Goal: Information Seeking & Learning: Compare options

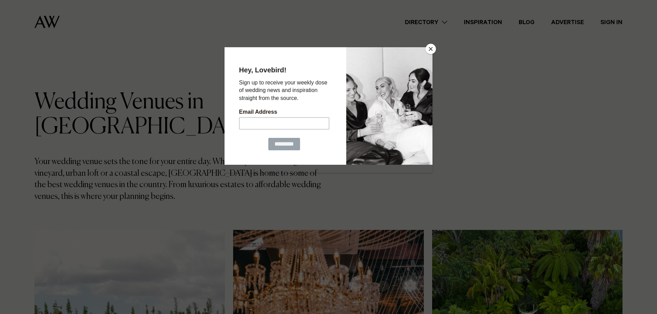
click at [428, 49] on button "Close" at bounding box center [430, 49] width 10 height 10
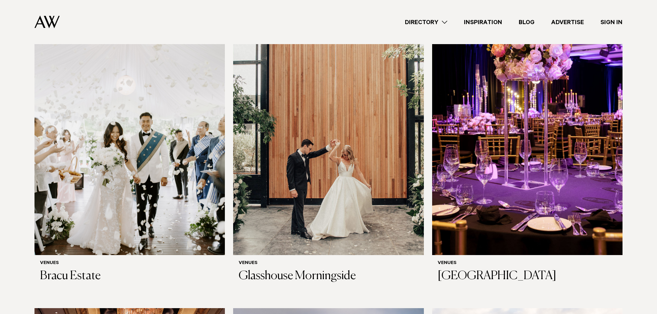
scroll to position [527, 0]
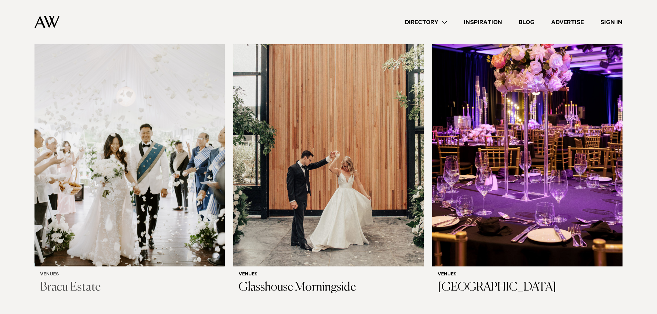
click at [165, 130] on img at bounding box center [129, 138] width 190 height 255
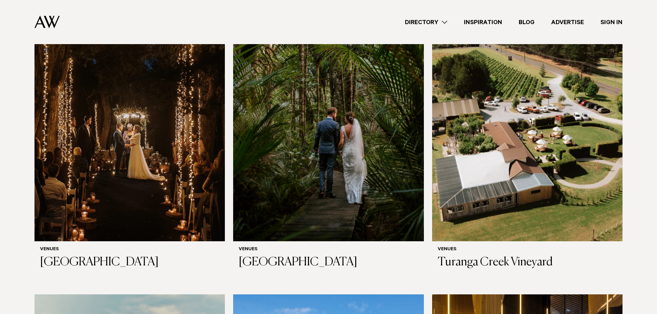
scroll to position [3696, 0]
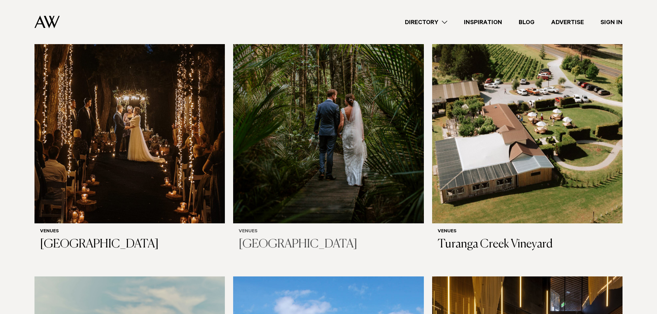
click at [310, 130] on img at bounding box center [328, 95] width 190 height 255
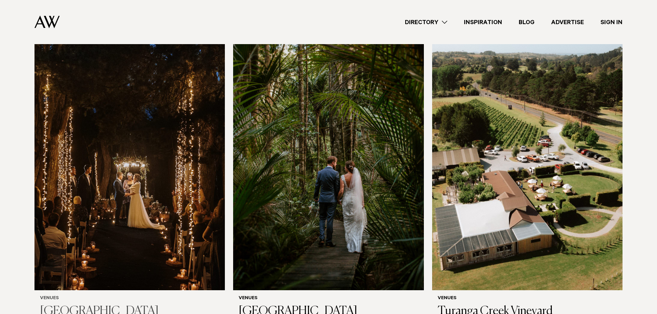
scroll to position [3616, 0]
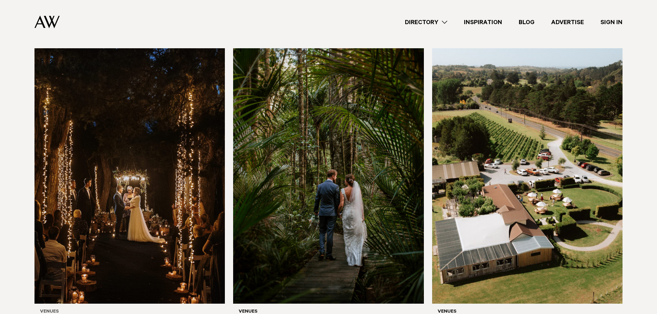
click at [137, 143] on img at bounding box center [129, 175] width 190 height 255
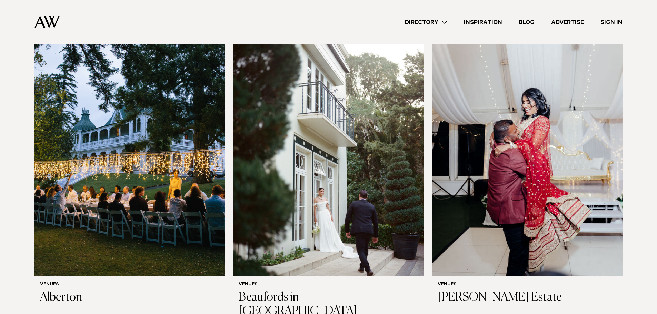
scroll to position [1496, 0]
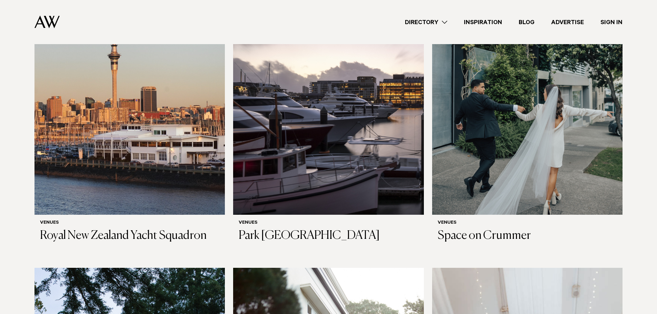
drag, startPoint x: 6, startPoint y: 145, endPoint x: 9, endPoint y: 66, distance: 79.0
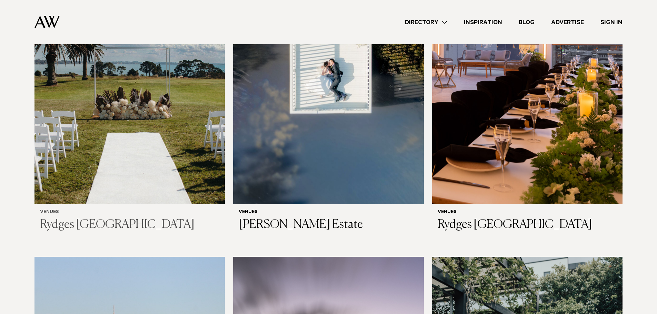
scroll to position [1255, 0]
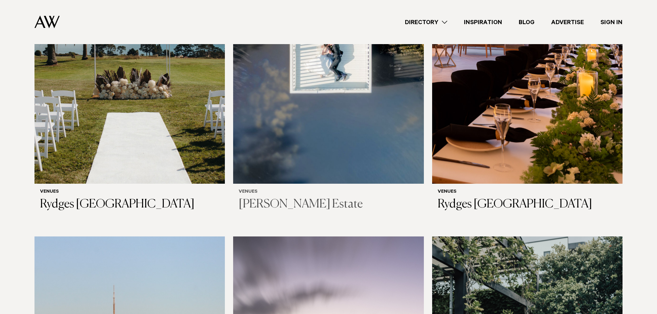
click at [355, 105] on img at bounding box center [328, 55] width 190 height 255
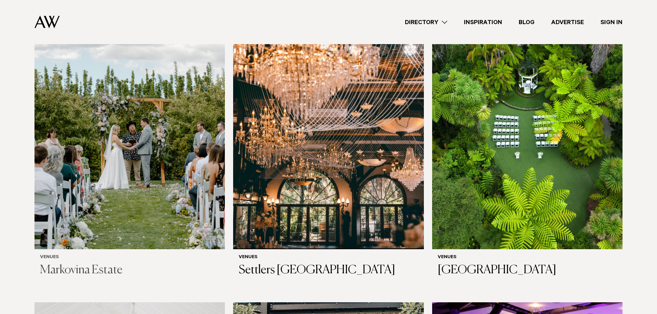
scroll to position [241, 0]
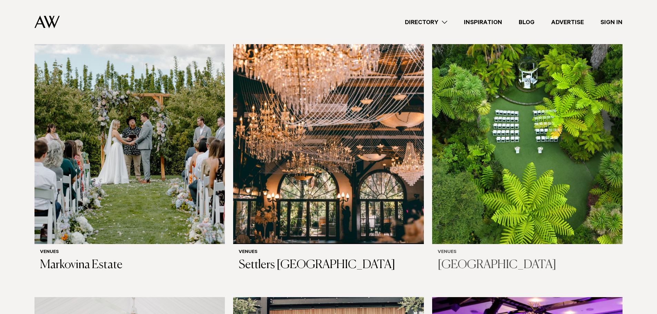
click at [540, 154] on img at bounding box center [527, 116] width 190 height 255
click at [115, 160] on img at bounding box center [129, 116] width 190 height 255
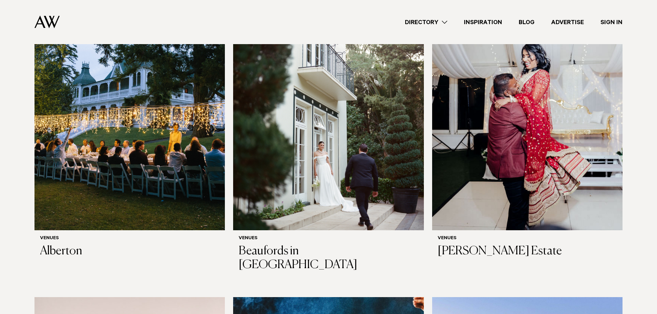
scroll to position [1827, 0]
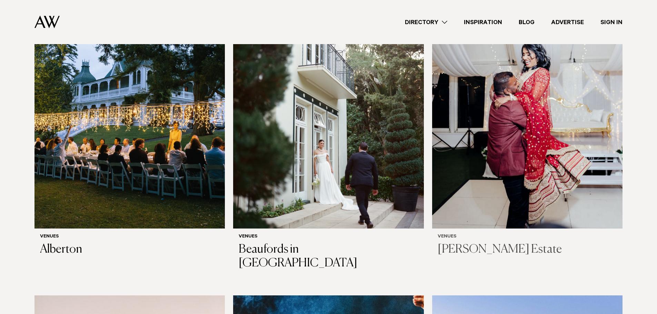
click at [534, 131] on img at bounding box center [527, 100] width 190 height 255
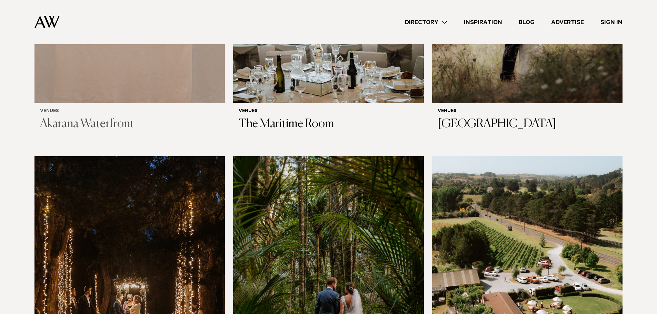
scroll to position [3622, 0]
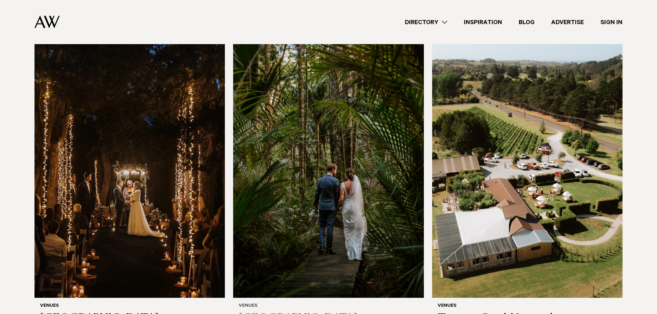
click at [296, 144] on img at bounding box center [328, 169] width 190 height 255
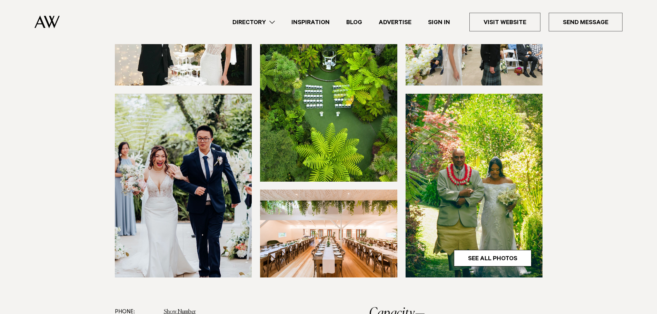
scroll to position [172, 0]
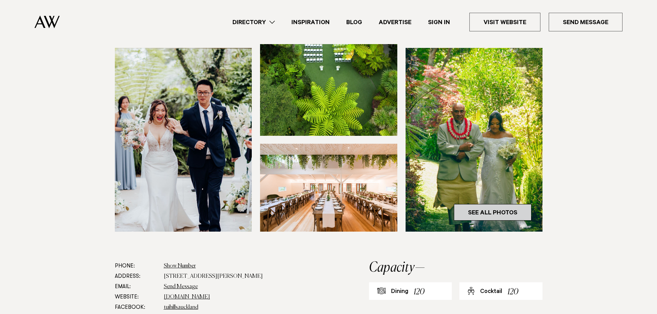
click at [501, 217] on link "See All Photos" at bounding box center [493, 212] width 78 height 17
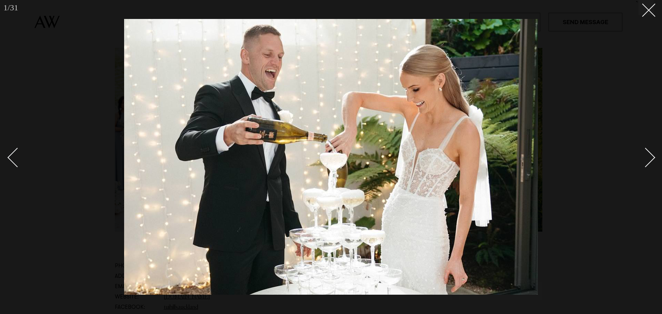
click at [642, 157] on div "Next slide" at bounding box center [646, 158] width 20 height 20
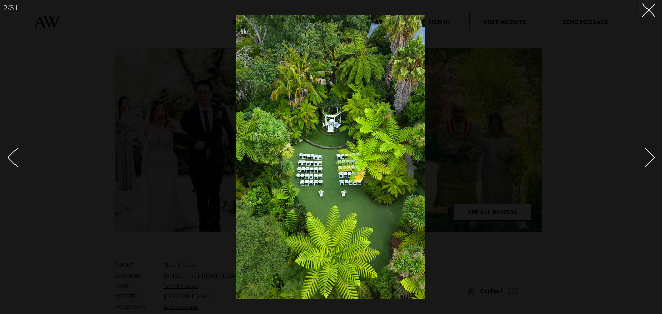
click at [642, 154] on div "Next slide" at bounding box center [646, 158] width 20 height 20
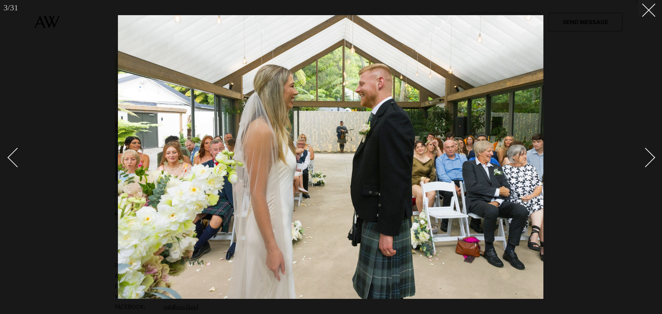
click at [637, 151] on link at bounding box center [641, 157] width 24 height 34
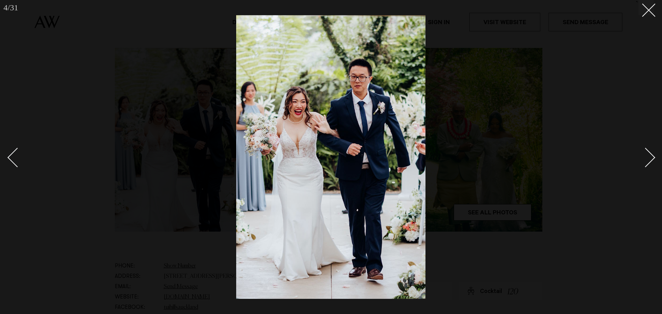
click at [639, 151] on link at bounding box center [641, 157] width 24 height 34
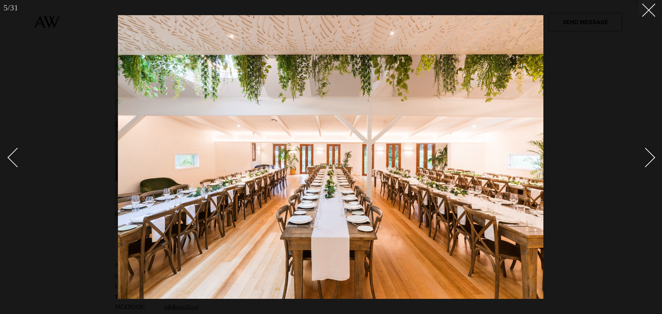
click at [638, 150] on link at bounding box center [641, 157] width 24 height 34
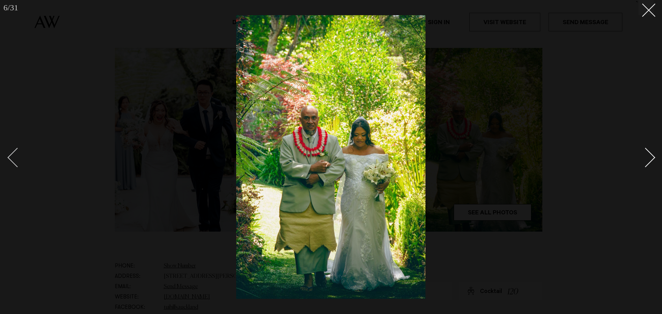
click at [22, 156] on div "Previous slide" at bounding box center [18, 158] width 20 height 20
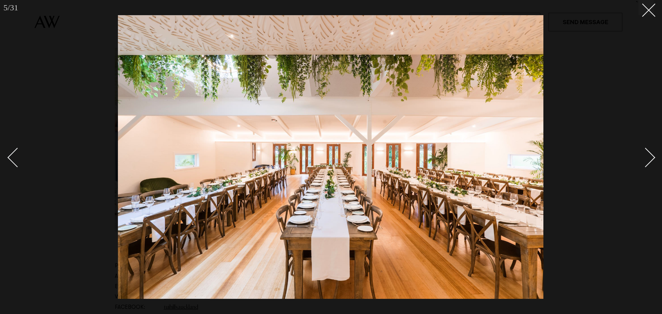
click at [641, 147] on link at bounding box center [641, 157] width 24 height 34
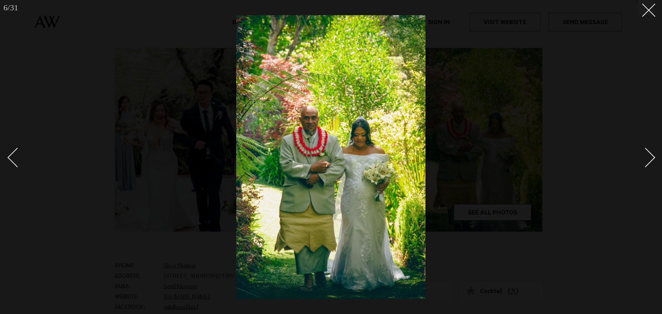
click at [640, 147] on link at bounding box center [641, 157] width 24 height 34
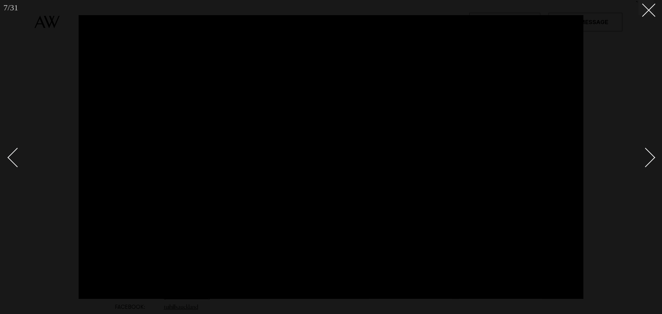
click at [641, 14] on button at bounding box center [645, 7] width 15 height 15
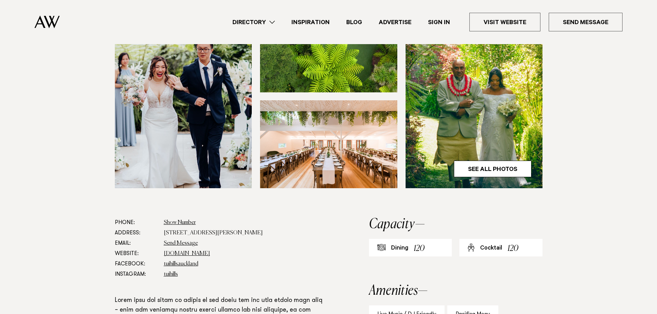
scroll to position [345, 0]
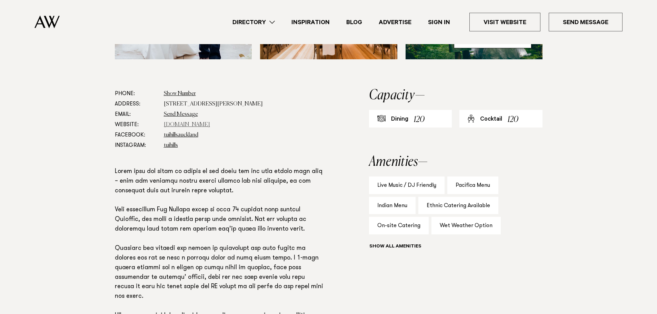
click at [182, 125] on link "tuihills.co.nz" at bounding box center [187, 125] width 46 height 6
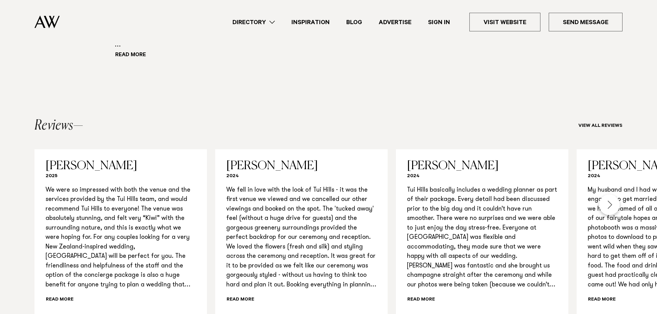
scroll to position [655, 0]
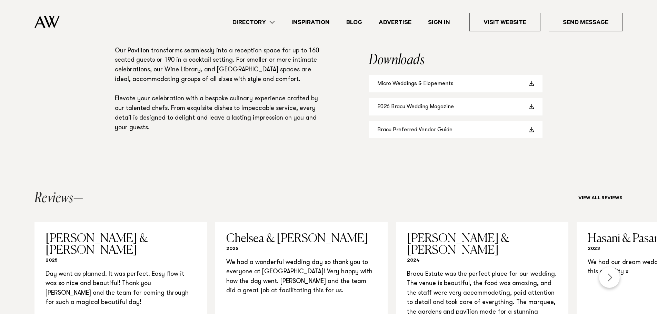
scroll to position [517, 0]
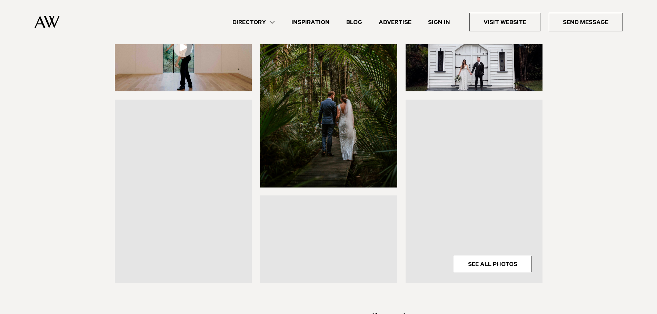
scroll to position [138, 0]
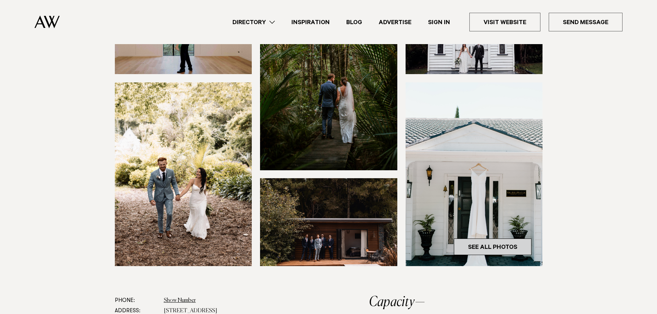
click at [481, 255] on link "See All Photos" at bounding box center [493, 247] width 78 height 17
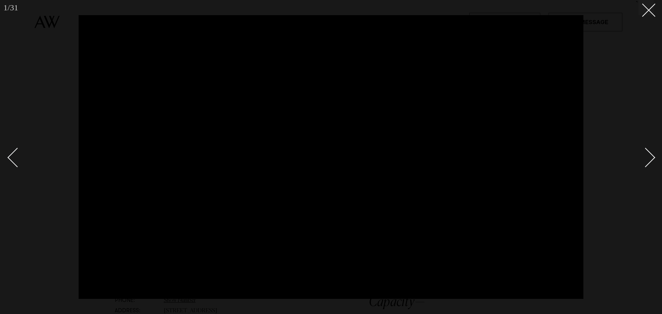
click at [649, 153] on div "Next slide" at bounding box center [646, 158] width 20 height 20
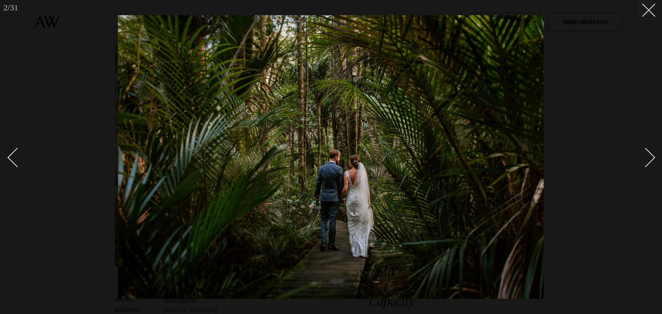
click at [649, 154] on div "Next slide" at bounding box center [646, 158] width 20 height 20
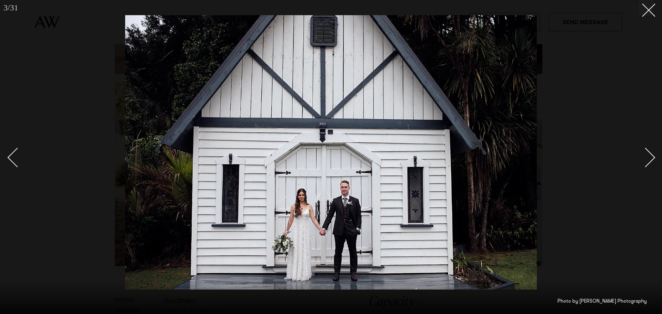
click at [646, 154] on div "Next slide" at bounding box center [646, 158] width 20 height 20
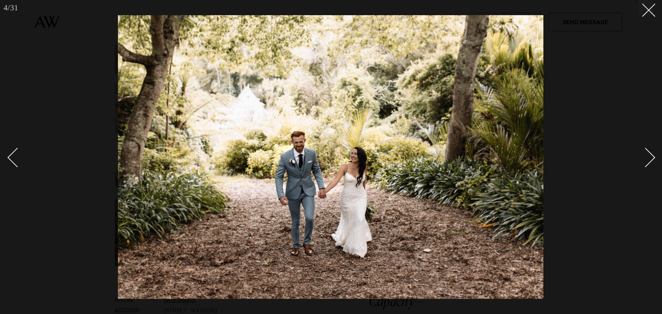
click at [646, 154] on div "Next slide" at bounding box center [646, 158] width 20 height 20
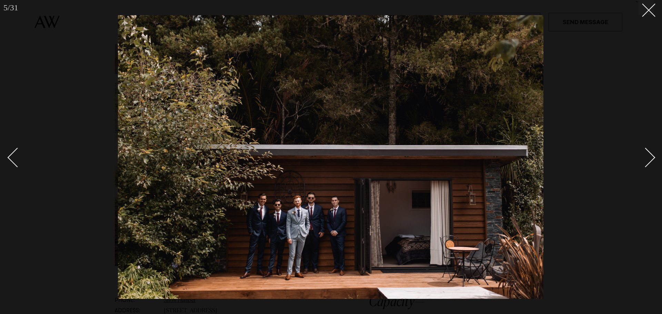
click at [645, 154] on div "Next slide" at bounding box center [646, 158] width 20 height 20
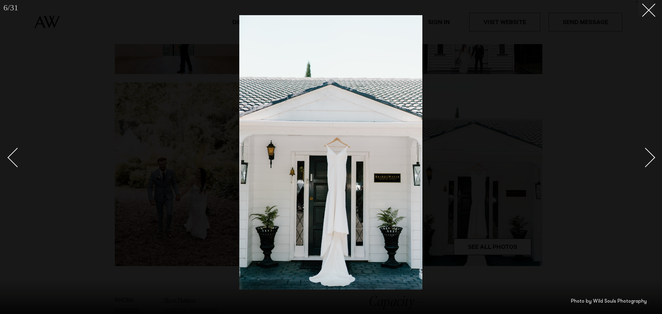
click at [645, 154] on div "Next slide" at bounding box center [646, 158] width 20 height 20
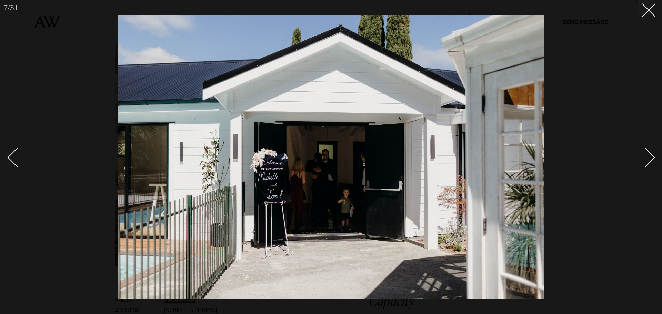
click at [644, 157] on div "Next slide" at bounding box center [646, 158] width 20 height 20
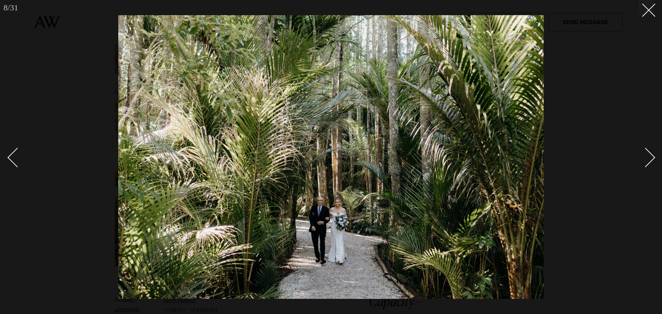
click at [648, 161] on div "Next slide" at bounding box center [646, 158] width 20 height 20
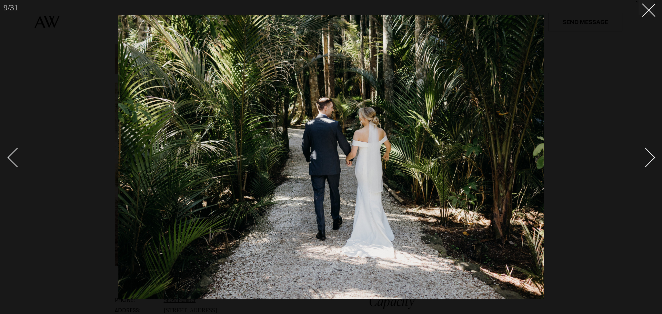
click at [648, 161] on div "Next slide" at bounding box center [646, 158] width 20 height 20
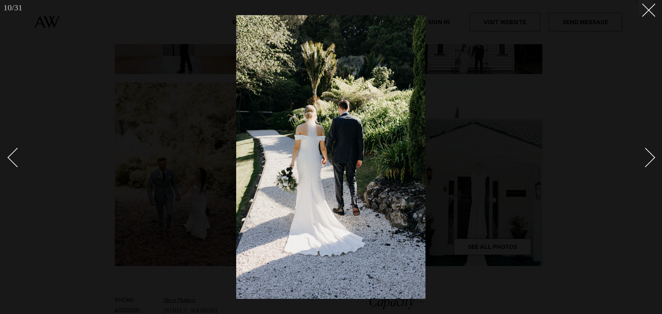
click at [648, 161] on div "Next slide" at bounding box center [646, 158] width 20 height 20
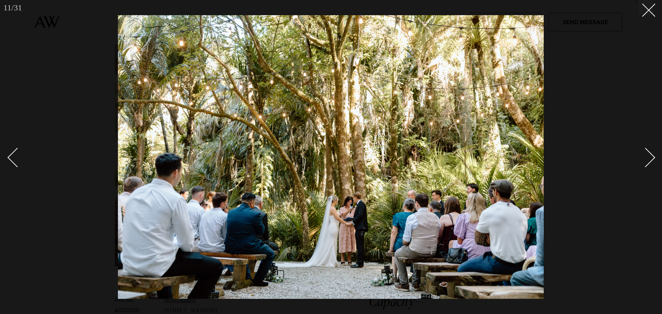
click at [648, 161] on div "Next slide" at bounding box center [646, 158] width 20 height 20
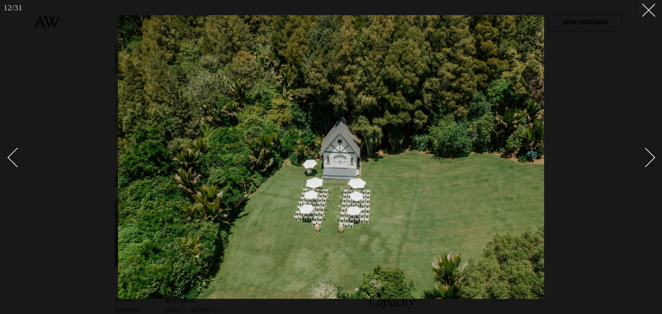
click at [648, 161] on div "Next slide" at bounding box center [646, 158] width 20 height 20
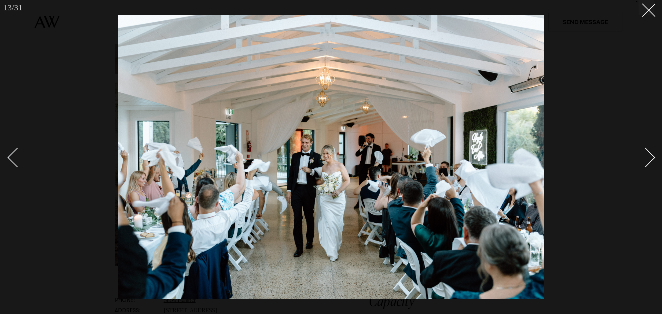
click at [648, 161] on div "Next slide" at bounding box center [646, 158] width 20 height 20
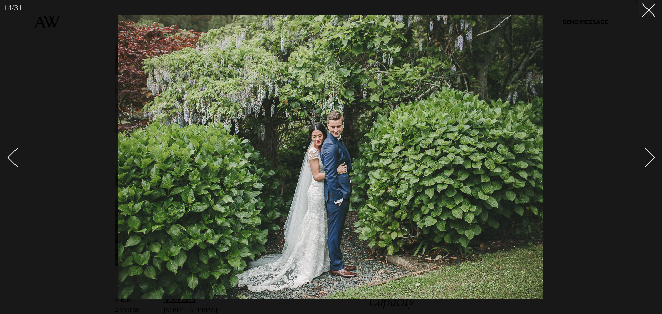
click at [648, 161] on div "Next slide" at bounding box center [646, 158] width 20 height 20
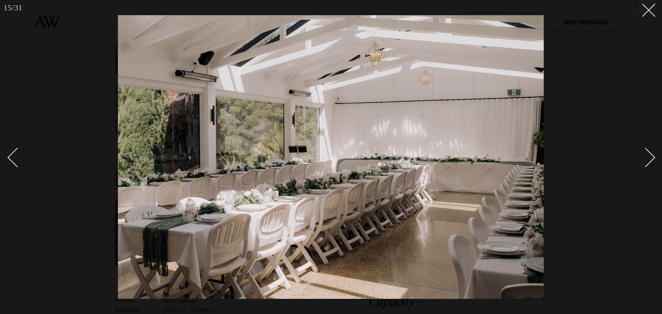
click at [649, 158] on div "Next slide" at bounding box center [646, 158] width 20 height 20
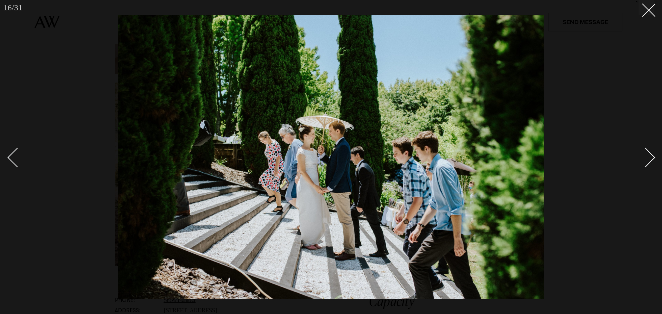
click at [649, 158] on div "Next slide" at bounding box center [646, 158] width 20 height 20
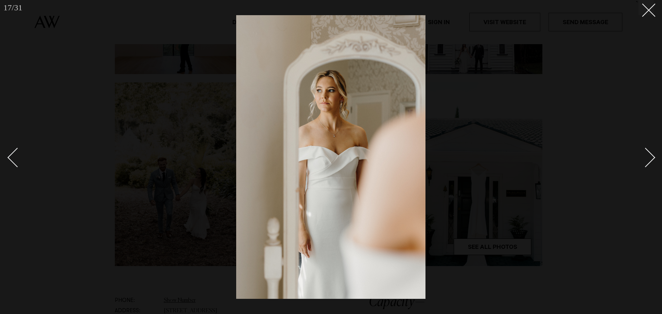
click at [649, 158] on div "Next slide" at bounding box center [646, 158] width 20 height 20
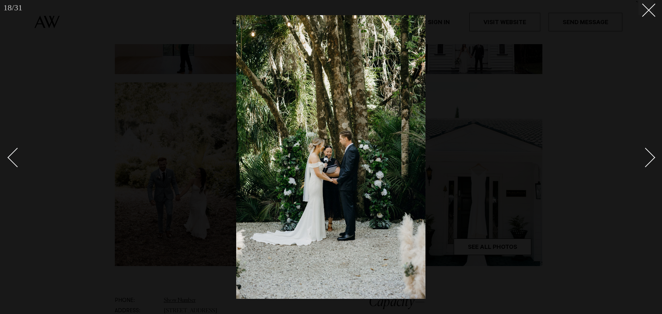
click at [649, 158] on div "Next slide" at bounding box center [646, 158] width 20 height 20
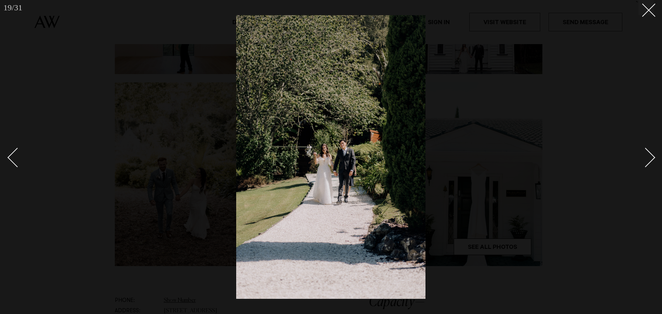
click at [649, 158] on div "Next slide" at bounding box center [646, 158] width 20 height 20
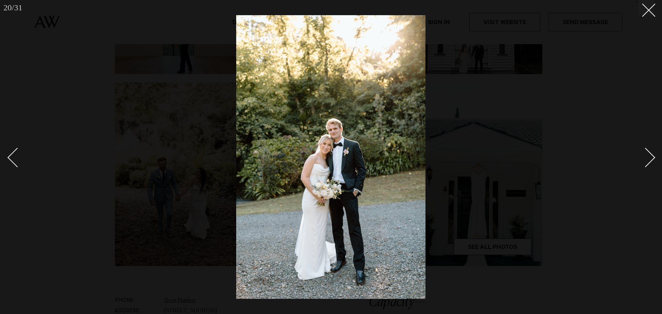
click at [649, 158] on div "Next slide" at bounding box center [646, 158] width 20 height 20
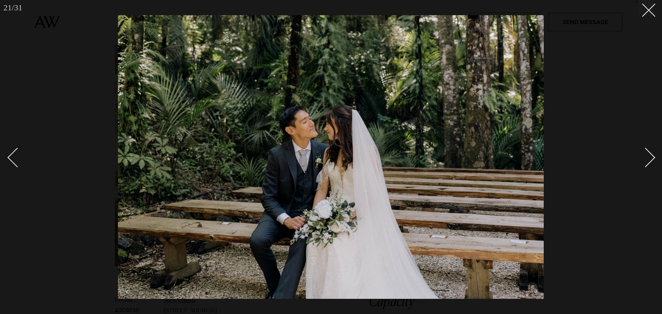
click at [649, 158] on div "Next slide" at bounding box center [646, 158] width 20 height 20
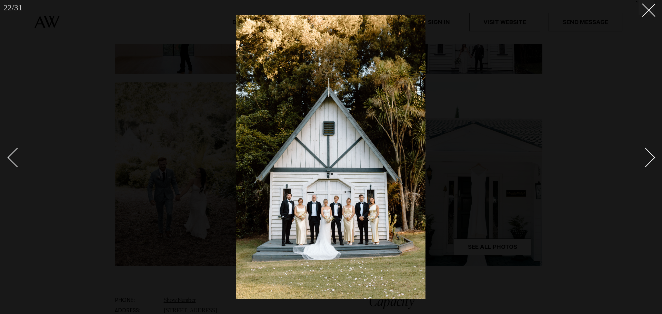
click at [649, 158] on div "Next slide" at bounding box center [646, 158] width 20 height 20
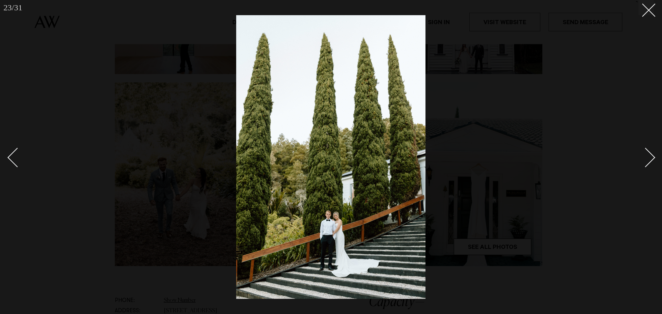
click at [649, 158] on div "Next slide" at bounding box center [646, 158] width 20 height 20
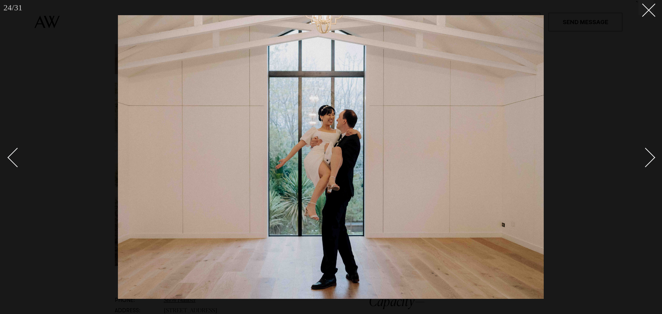
click at [649, 158] on div "Next slide" at bounding box center [646, 158] width 20 height 20
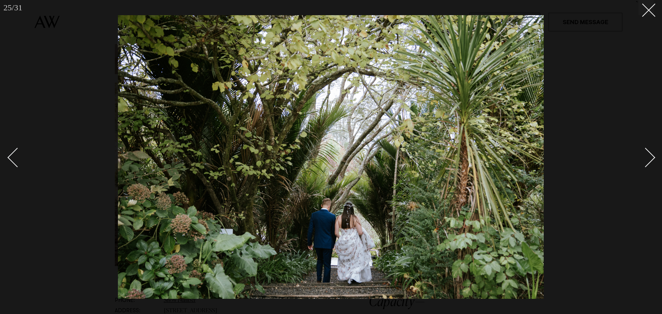
click at [648, 158] on div "Next slide" at bounding box center [646, 158] width 20 height 20
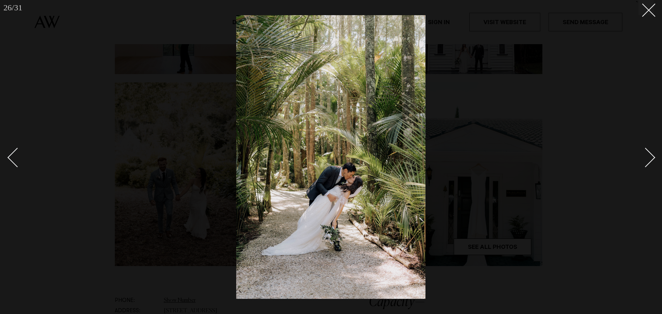
click at [648, 158] on div "Next slide" at bounding box center [646, 158] width 20 height 20
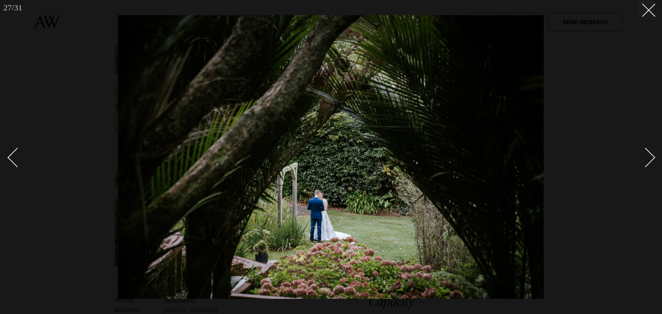
click at [648, 158] on div "Next slide" at bounding box center [646, 158] width 20 height 20
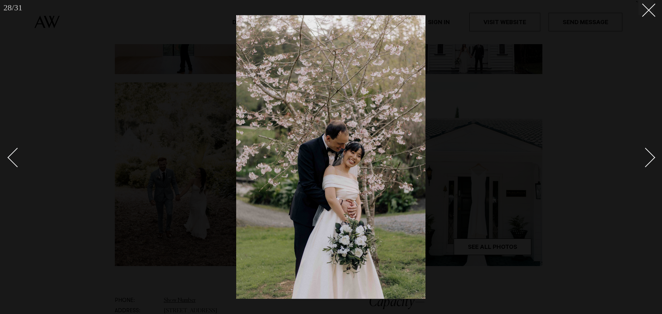
click at [648, 159] on div "Next slide" at bounding box center [646, 158] width 20 height 20
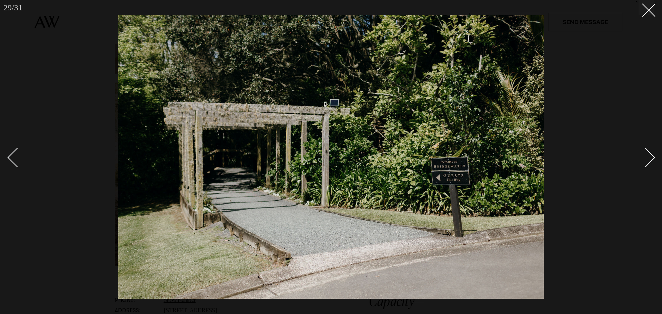
click at [644, 14] on line at bounding box center [648, 10] width 13 height 13
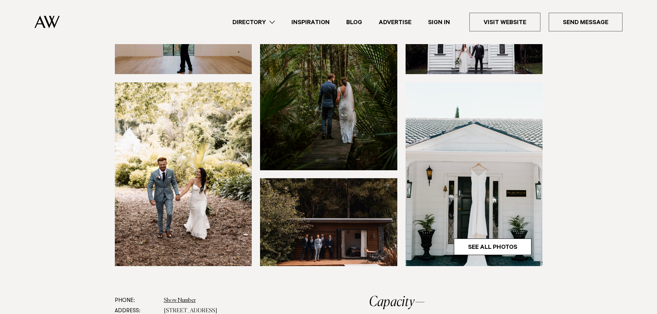
scroll to position [276, 0]
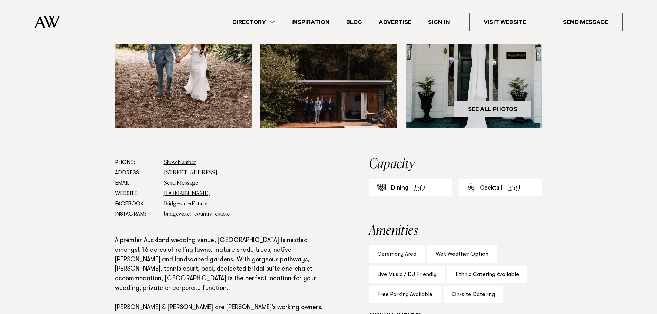
click at [507, 117] on link "See All Photos" at bounding box center [493, 109] width 78 height 17
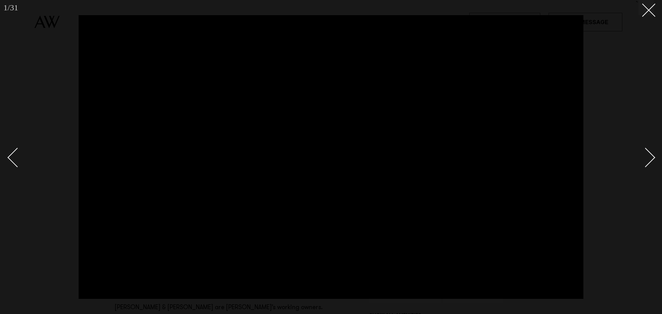
click at [654, 18] on div at bounding box center [331, 157] width 662 height 314
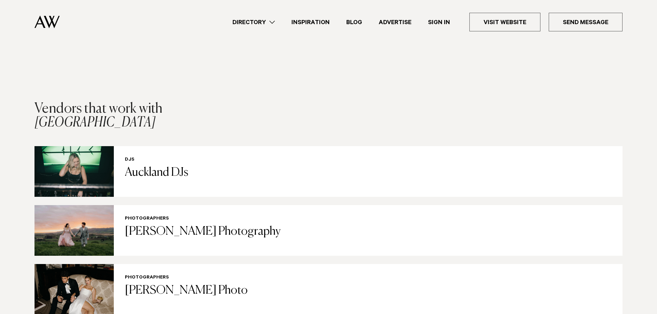
scroll to position [1275, 0]
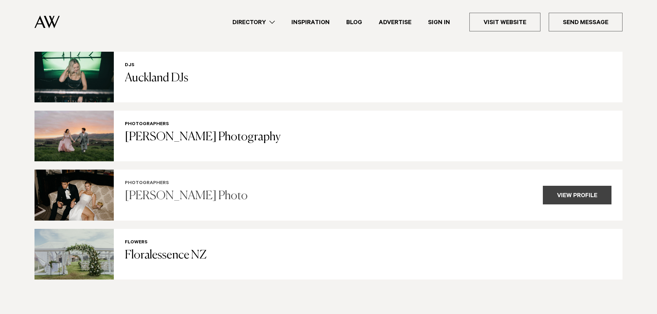
click at [581, 193] on div "View profile" at bounding box center [577, 195] width 69 height 19
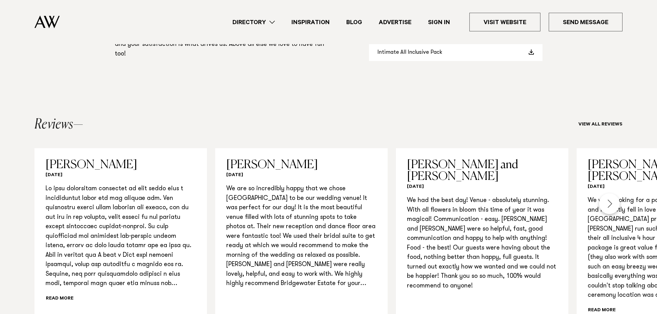
scroll to position [483, 0]
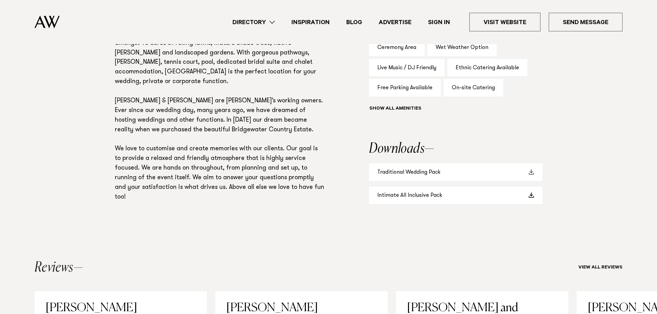
click at [437, 181] on link "Traditional Wedding Pack" at bounding box center [455, 172] width 173 height 18
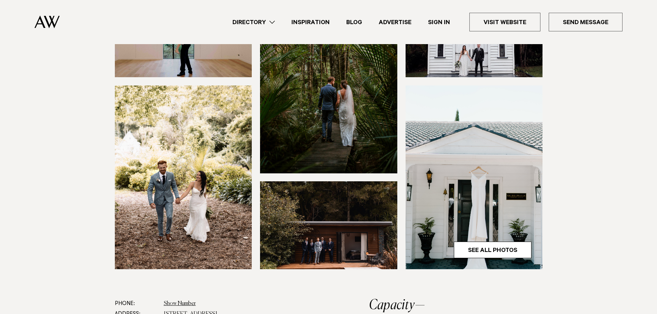
scroll to position [0, 0]
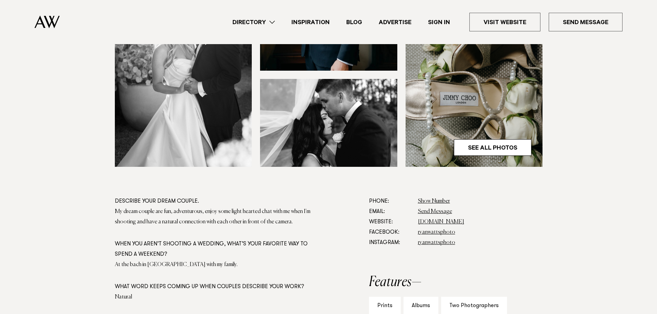
scroll to position [241, 0]
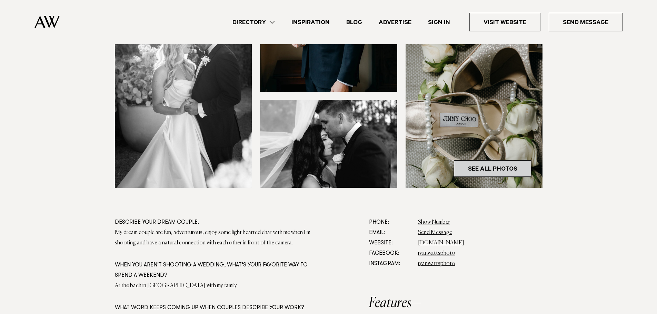
click at [503, 167] on link "See All Photos" at bounding box center [493, 168] width 78 height 17
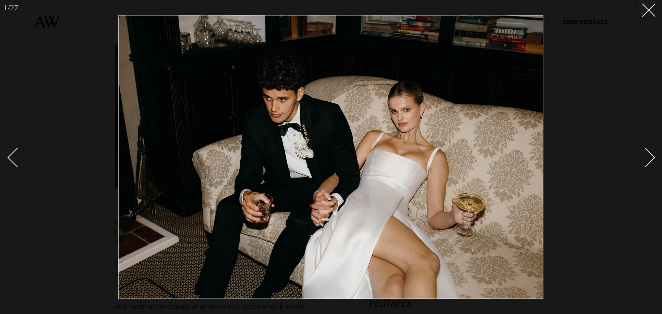
click at [650, 155] on div "Next slide" at bounding box center [646, 158] width 20 height 20
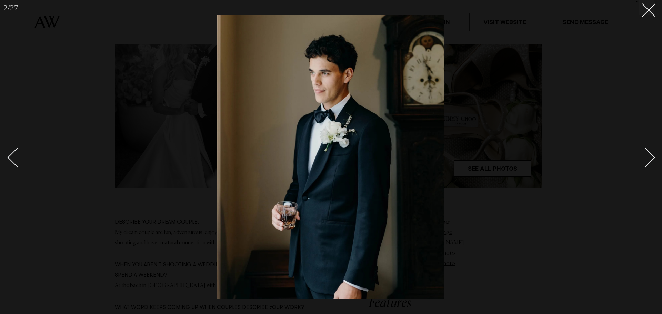
click at [650, 155] on div "Next slide" at bounding box center [646, 158] width 20 height 20
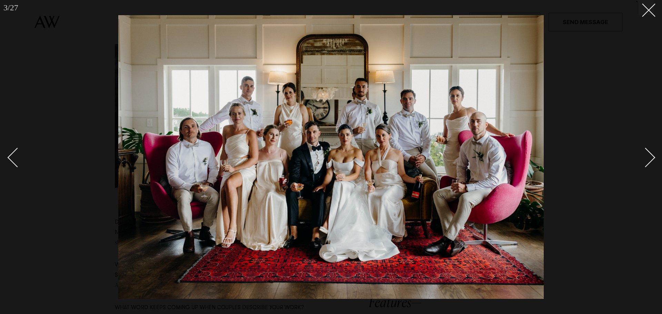
click at [645, 153] on div "Next slide" at bounding box center [646, 158] width 20 height 20
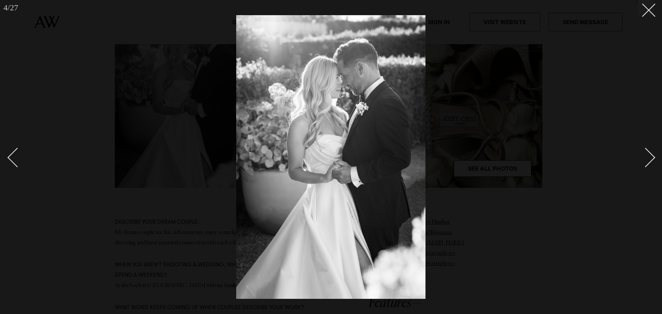
click at [645, 153] on div "Next slide" at bounding box center [646, 158] width 20 height 20
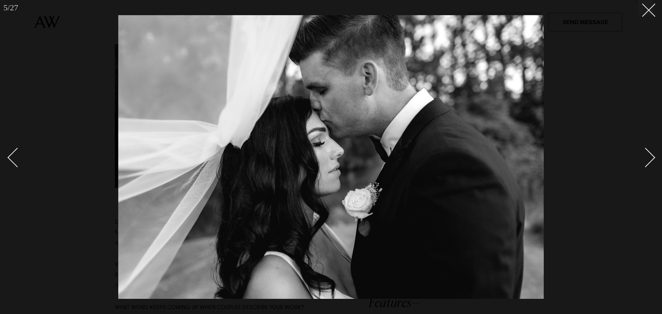
click at [645, 153] on div "Next slide" at bounding box center [646, 158] width 20 height 20
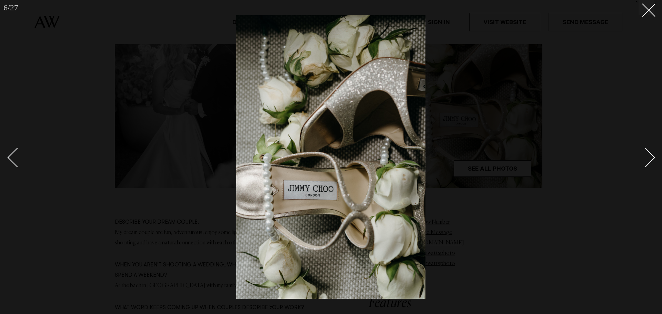
click at [645, 153] on div "Next slide" at bounding box center [646, 158] width 20 height 20
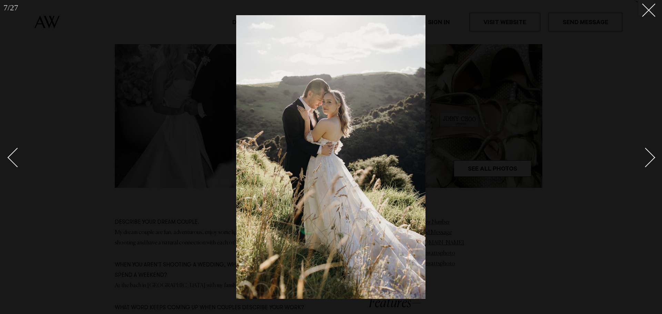
click at [650, 162] on div "Next slide" at bounding box center [646, 158] width 20 height 20
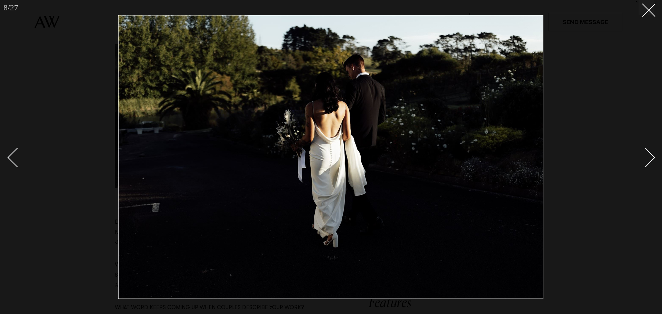
click at [650, 161] on div "Next slide" at bounding box center [646, 158] width 20 height 20
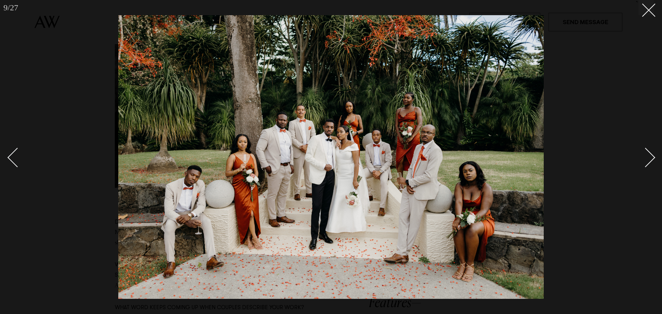
click at [650, 157] on div "Next slide" at bounding box center [646, 158] width 20 height 20
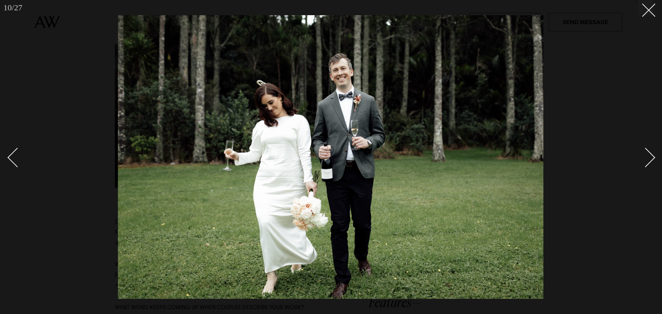
click at [650, 157] on div "Next slide" at bounding box center [646, 158] width 20 height 20
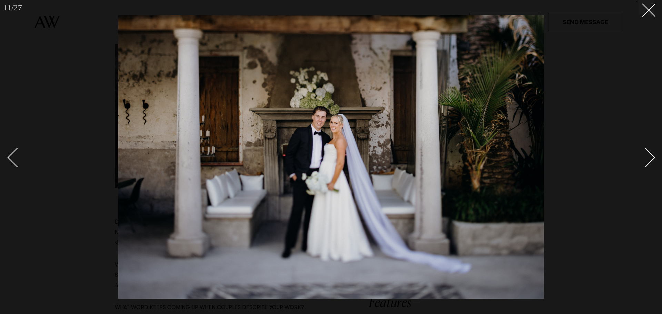
click at [650, 157] on div "Next slide" at bounding box center [646, 158] width 20 height 20
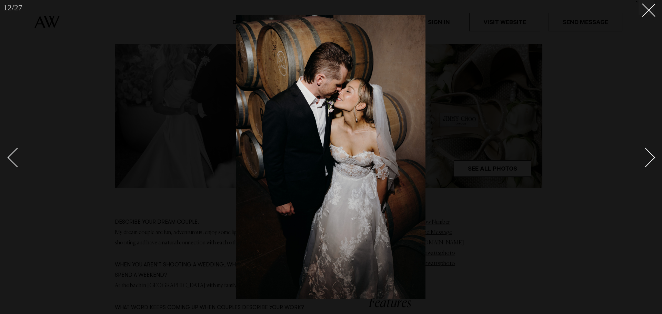
click at [649, 157] on div "Next slide" at bounding box center [646, 158] width 20 height 20
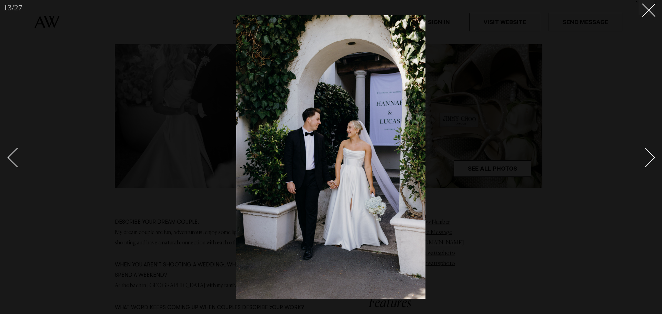
click at [655, 8] on div at bounding box center [331, 157] width 662 height 314
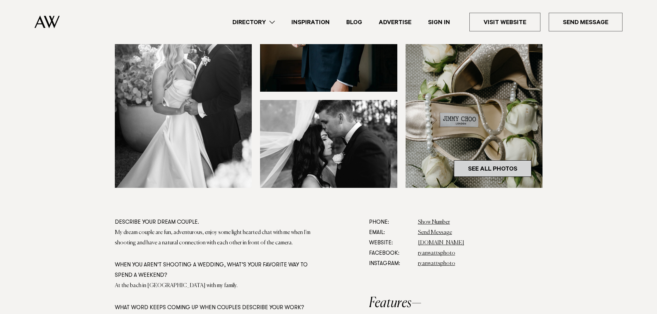
click at [489, 163] on link "See All Photos" at bounding box center [493, 168] width 78 height 17
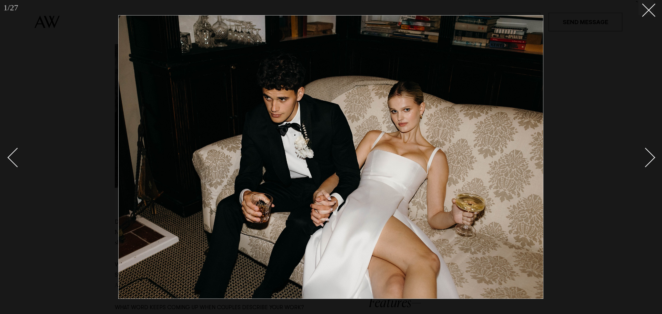
click at [615, 114] on div at bounding box center [331, 157] width 662 height 314
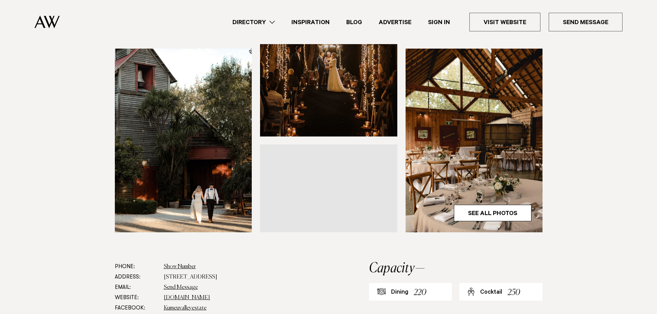
scroll to position [172, 0]
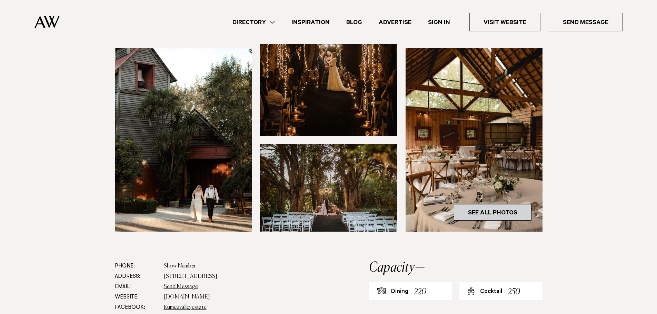
click at [481, 211] on link "See All Photos" at bounding box center [493, 212] width 78 height 17
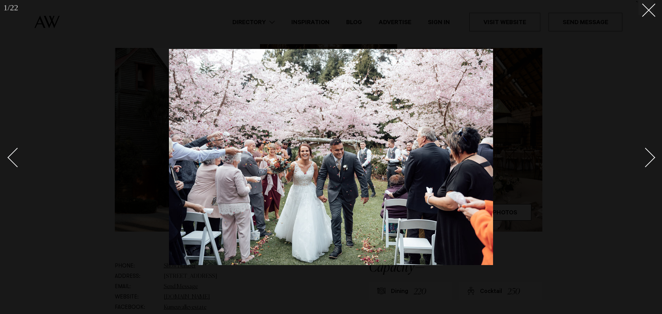
click at [647, 154] on div "Next slide" at bounding box center [646, 158] width 20 height 20
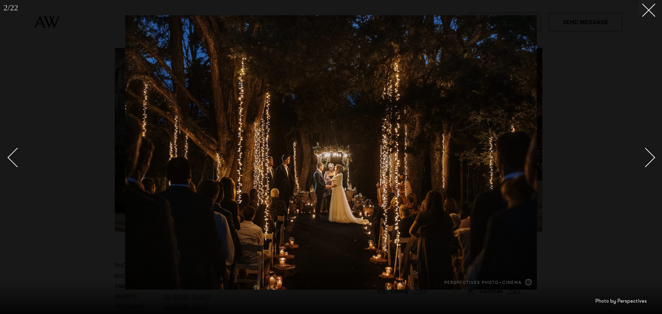
click at [651, 152] on link at bounding box center [641, 157] width 24 height 34
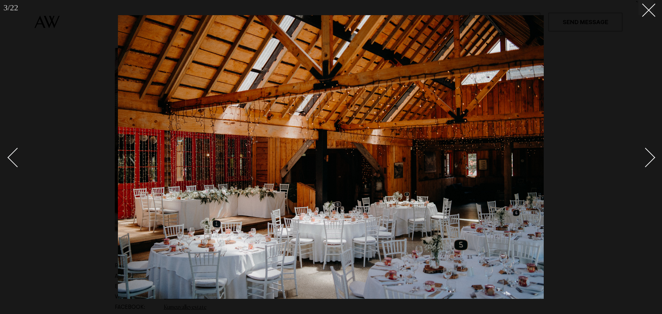
click at [653, 154] on link at bounding box center [641, 157] width 24 height 34
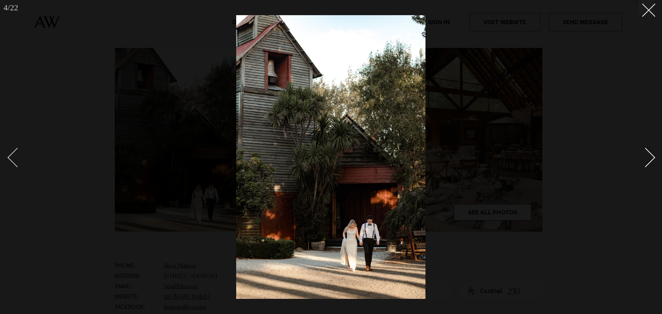
click at [13, 153] on div "Previous slide" at bounding box center [18, 158] width 20 height 20
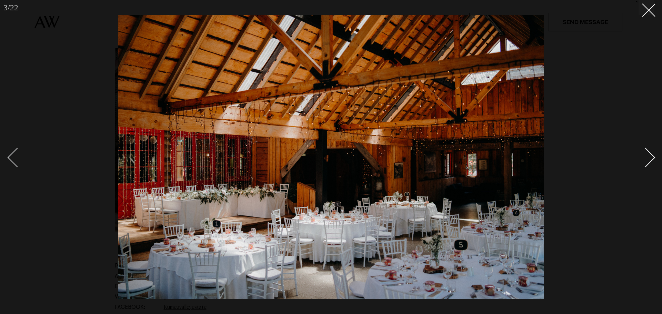
click at [20, 154] on div "Previous slide" at bounding box center [18, 158] width 20 height 20
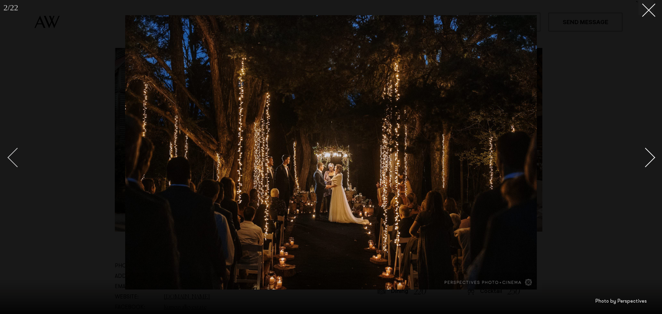
click at [11, 158] on div "Previous slide" at bounding box center [18, 158] width 20 height 20
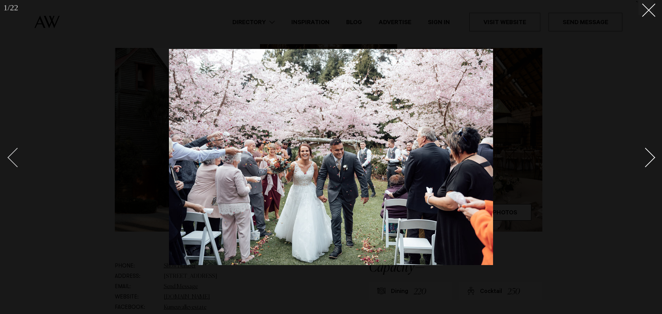
click at [11, 159] on div "Previous slide" at bounding box center [18, 158] width 20 height 20
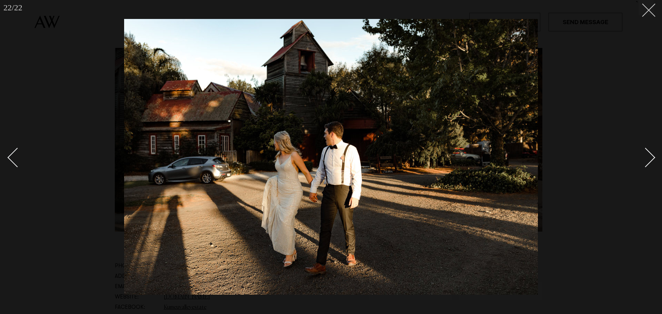
click at [644, 14] on line at bounding box center [648, 10] width 13 height 13
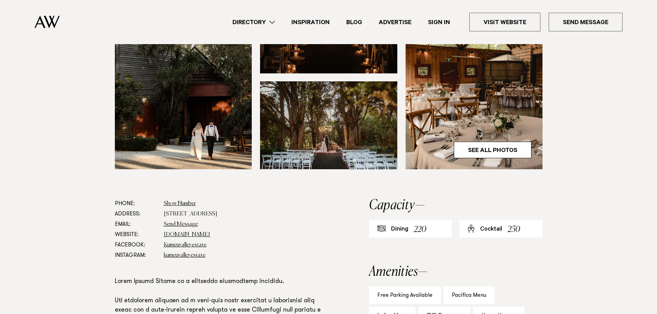
scroll to position [345, 0]
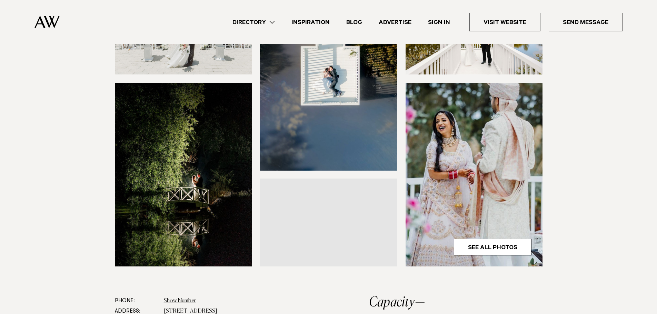
scroll to position [172, 0]
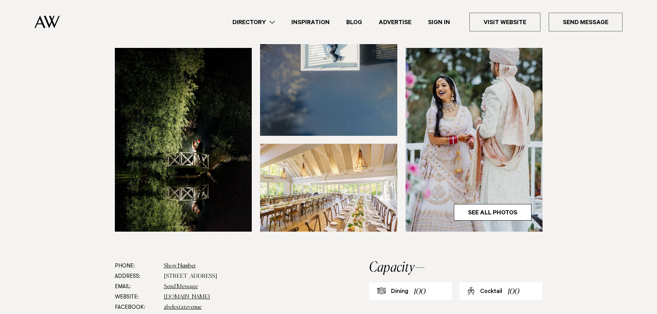
click at [298, 153] on img at bounding box center [328, 188] width 137 height 88
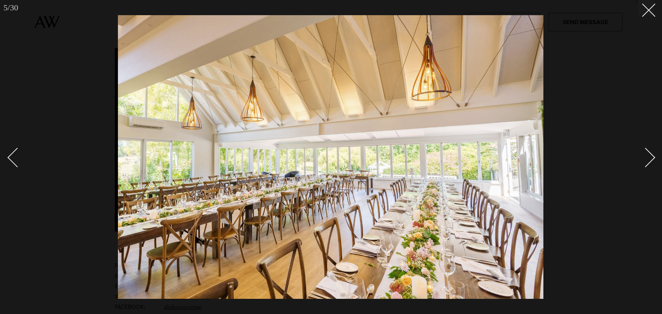
click at [648, 16] on div at bounding box center [331, 157] width 662 height 314
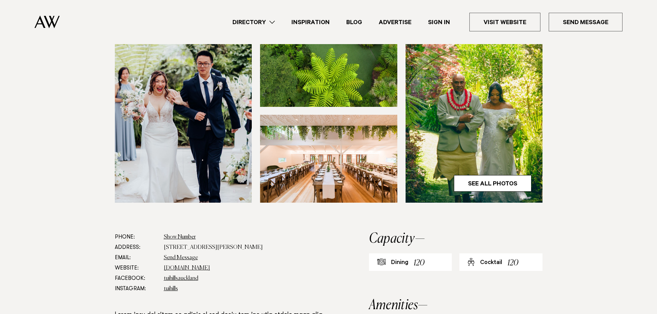
scroll to position [207, 0]
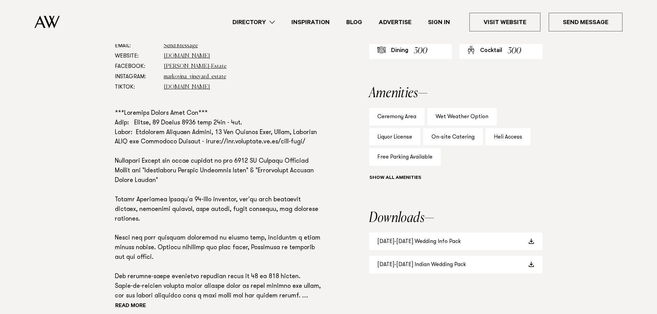
scroll to position [414, 0]
click at [394, 243] on link "[DATE]-[DATE] Wedding Info Pack" at bounding box center [455, 241] width 173 height 18
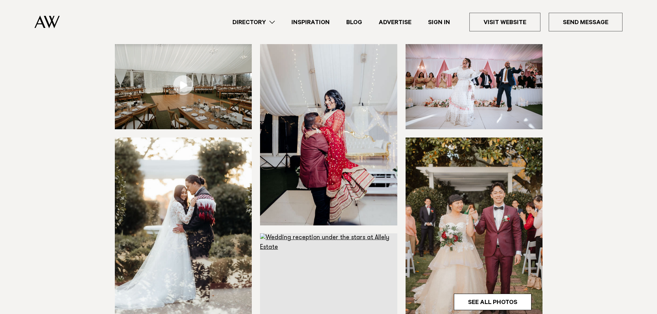
scroll to position [69, 0]
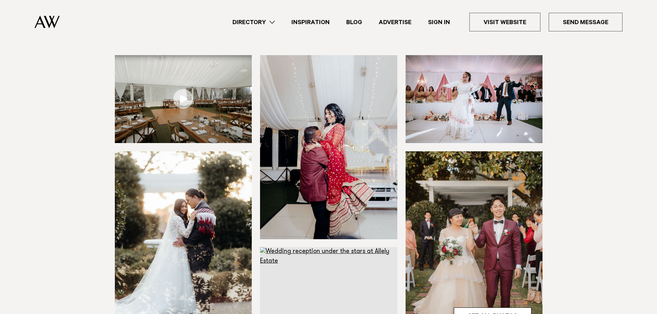
click at [153, 99] on img at bounding box center [183, 99] width 137 height 88
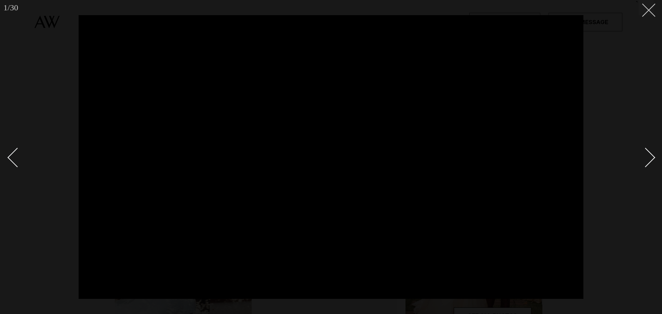
click at [653, 10] on button at bounding box center [645, 7] width 15 height 15
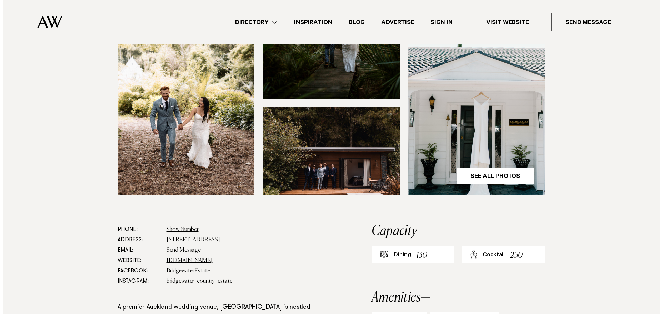
scroll to position [207, 0]
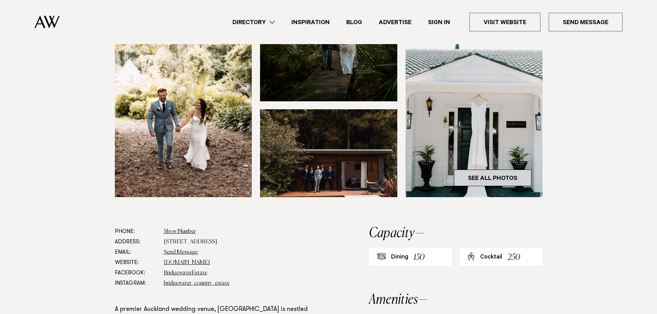
click at [485, 186] on link "See All Photos" at bounding box center [493, 178] width 78 height 17
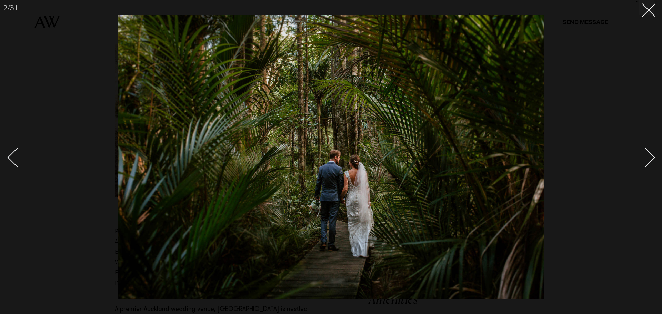
click at [8, 155] on div at bounding box center [331, 157] width 662 height 314
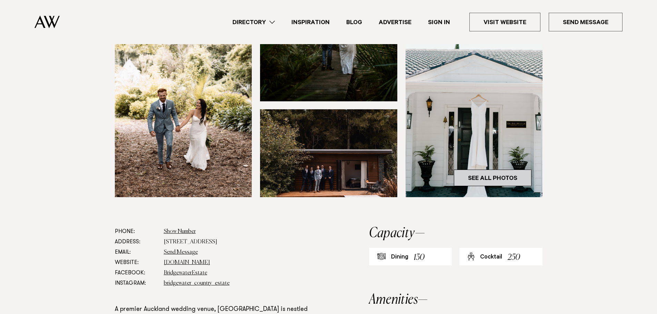
click at [505, 186] on link "See All Photos" at bounding box center [493, 178] width 78 height 17
